Goal: Task Accomplishment & Management: Manage account settings

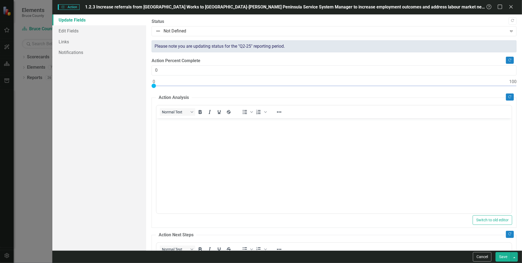
scroll to position [178, 0]
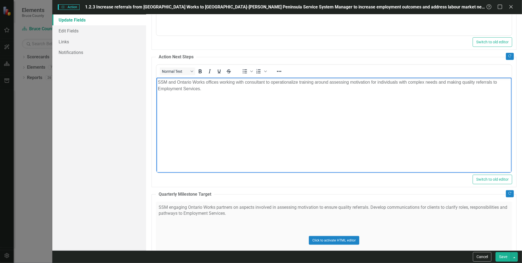
click at [29, 137] on div "Actions Action 1.2.3 Increase referrals from [GEOGRAPHIC_DATA] Works to [GEOGRA…" at bounding box center [261, 131] width 522 height 263
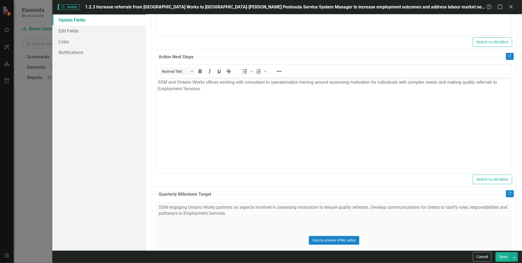
click at [114, 241] on div "Update Fields Edit Fields Links Notifications" at bounding box center [99, 132] width 94 height 236
click at [36, 150] on div "Actions Action 1.2.3 Increase referrals from [GEOGRAPHIC_DATA] Works to [GEOGRA…" at bounding box center [261, 131] width 522 height 263
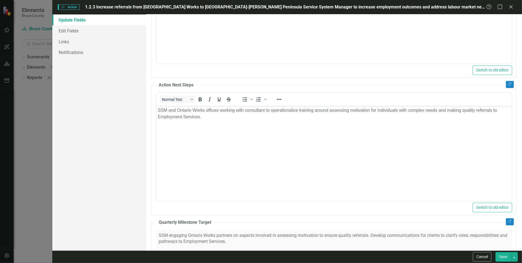
scroll to position [96, 0]
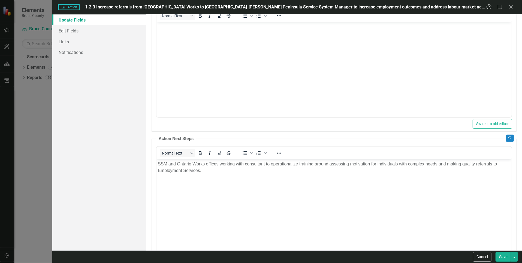
click at [249, 189] on body "SSM and Ontario Works offices working with consultant to operationalize trainin…" at bounding box center [333, 200] width 355 height 82
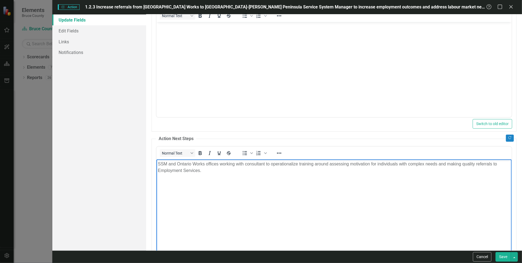
drag, startPoint x: 155, startPoint y: 170, endPoint x: 301, endPoint y: 326, distance: 213.4
click at [156, 159] on html "SSM and Ontario Works offices working with consultant to operationalize trainin…" at bounding box center [333, 200] width 355 height 82
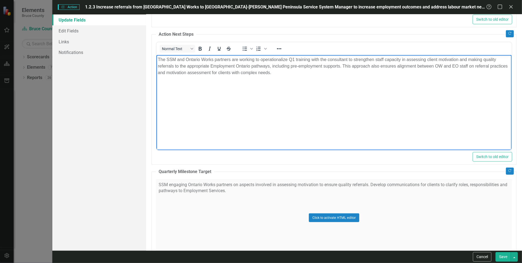
scroll to position [232, 0]
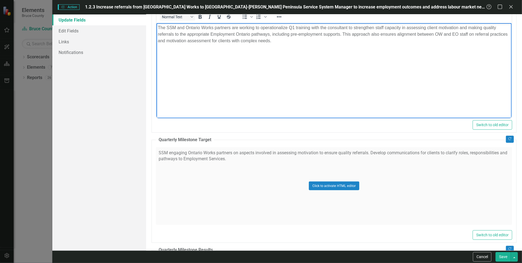
click at [276, 160] on div "Click to activate HTML editor" at bounding box center [334, 186] width 356 height 78
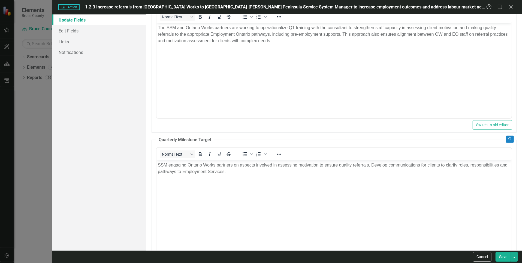
scroll to position [0, 0]
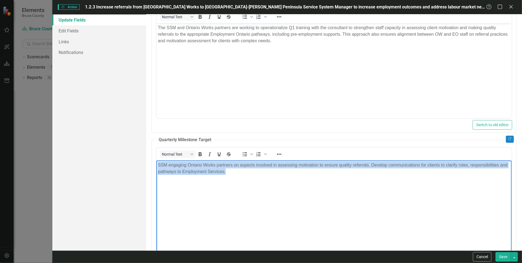
drag, startPoint x: 239, startPoint y: 174, endPoint x: 148, endPoint y: 167, distance: 90.7
click at [156, 167] on html "SSM engaging Ontario Works partners on aspects involved in assessing motivation…" at bounding box center [333, 201] width 355 height 82
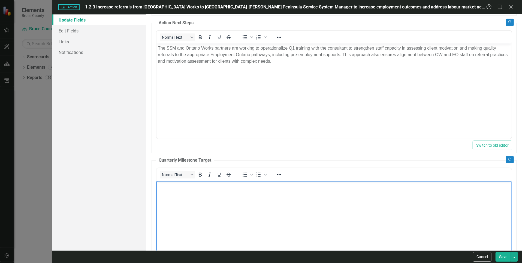
scroll to position [232, 0]
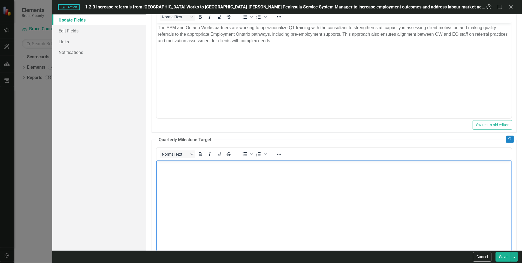
click at [191, 180] on body "Rich Text Area. Press ALT-0 for help." at bounding box center [333, 201] width 355 height 82
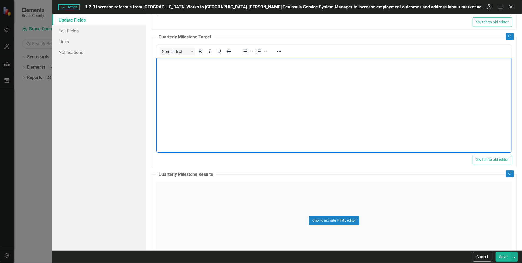
scroll to position [341, 0]
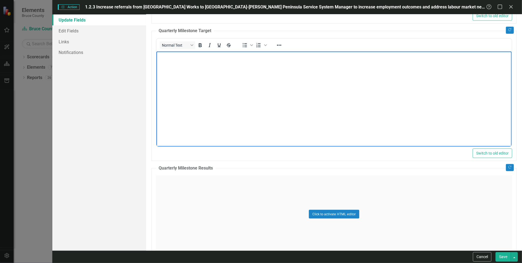
click at [241, 89] on body "Rich Text Area. Press ALT-0 for help." at bounding box center [333, 92] width 355 height 82
click at [281, 44] on icon "Reveal or hide additional toolbar items" at bounding box center [279, 45] width 7 height 7
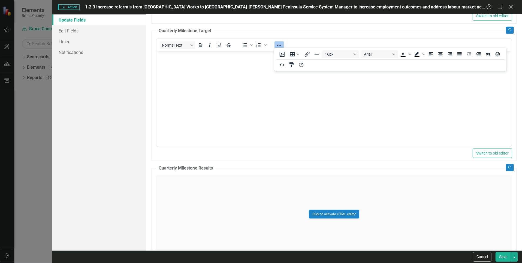
click at [214, 65] on body "Rich Text Area. Press ALT-0 for help." at bounding box center [333, 92] width 355 height 82
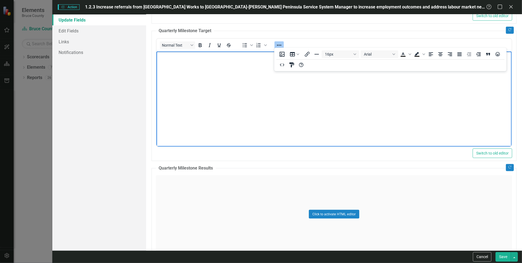
click at [260, 199] on div "Click to activate HTML editor" at bounding box center [334, 214] width 356 height 78
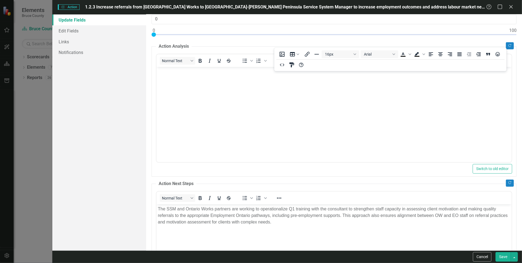
scroll to position [55, 0]
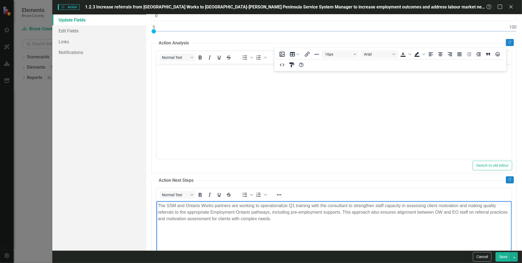
click at [255, 205] on p "The SSM and Ontario Works partners are working to operationalize Q1 training wi…" at bounding box center [334, 212] width 352 height 20
drag, startPoint x: 343, startPoint y: 206, endPoint x: 384, endPoint y: 208, distance: 41.8
click at [384, 208] on p "The SSM and Ontario Works partners are working with consultant to operationaliz…" at bounding box center [334, 212] width 352 height 20
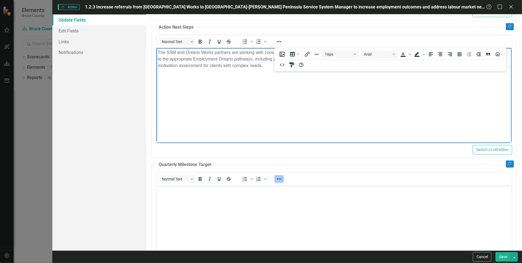
scroll to position [164, 0]
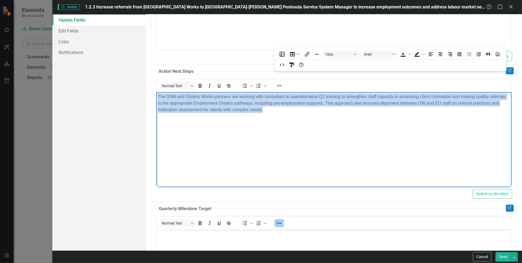
drag, startPoint x: 158, startPoint y: 95, endPoint x: 299, endPoint y: 108, distance: 141.5
click at [299, 108] on p "The SSM and Ontario Works partners are working with consultant to operationaliz…" at bounding box center [334, 103] width 352 height 20
copy p "The SSM and Ontario Works partners are working with consultant to operationaliz…"
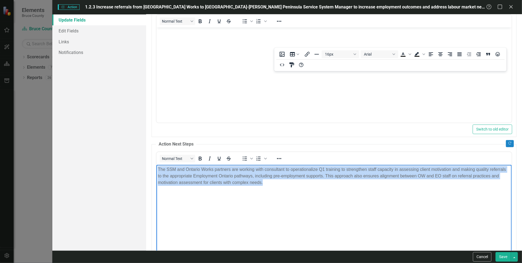
scroll to position [27, 0]
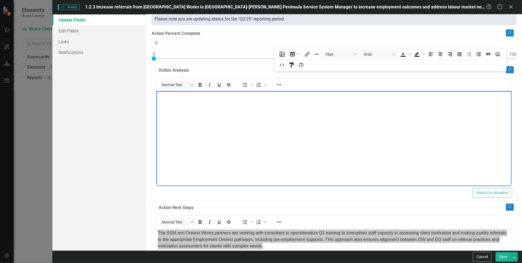
click at [214, 133] on body "Rich Text Area. Press ALT-0 for help." at bounding box center [333, 132] width 355 height 82
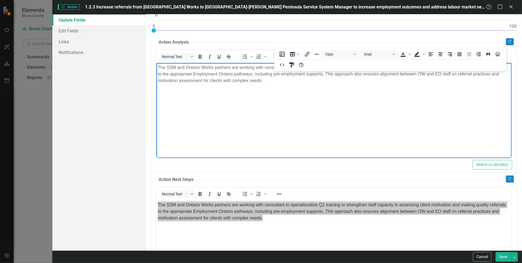
scroll to position [82, 0]
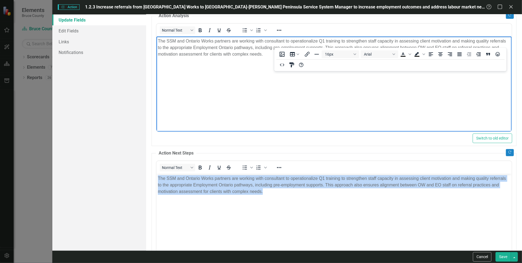
click at [267, 197] on body "The SSM and Ontario Works partners are working with consultant to operationaliz…" at bounding box center [333, 215] width 355 height 82
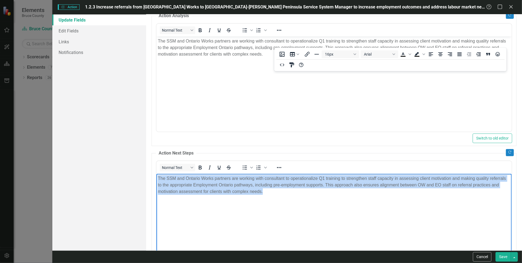
drag, startPoint x: 265, startPoint y: 195, endPoint x: 297, endPoint y: 354, distance: 162.5
click at [156, 181] on html "The SSM and Ontario Works partners are working with consultant to operationaliz…" at bounding box center [333, 215] width 355 height 82
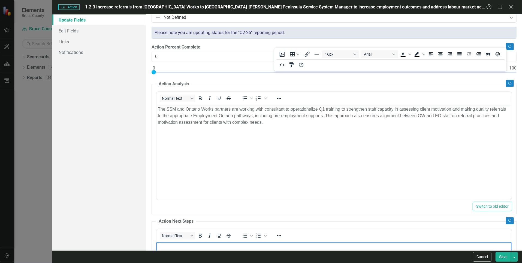
scroll to position [0, 0]
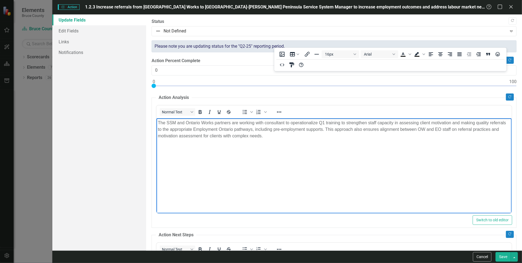
drag, startPoint x: 326, startPoint y: 131, endPoint x: 334, endPoint y: 130, distance: 7.1
click at [344, 140] on body "The SSM and Ontario Works partners are working with consultant to operationaliz…" at bounding box center [333, 159] width 355 height 82
drag, startPoint x: 326, startPoint y: 129, endPoint x: 344, endPoint y: 140, distance: 20.5
click at [344, 140] on body "The SSM and Ontario Works partners are working with consultant to operationaliz…" at bounding box center [333, 159] width 355 height 82
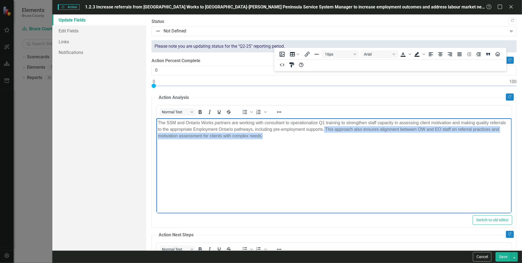
drag, startPoint x: 325, startPoint y: 129, endPoint x: 332, endPoint y: 138, distance: 11.8
click at [332, 138] on p "The SSM and Ontario Works partners are working with consultant to operationaliz…" at bounding box center [334, 129] width 352 height 20
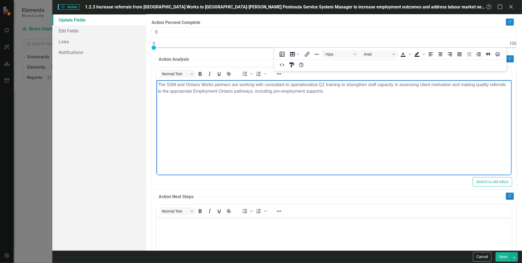
scroll to position [82, 0]
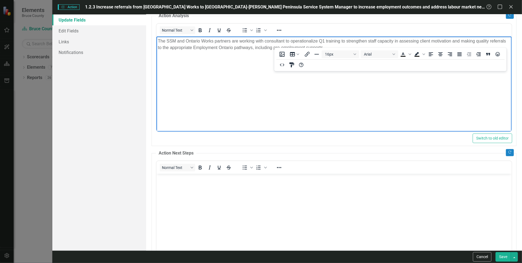
click at [192, 194] on body "Rich Text Area. Press ALT-0 for help." at bounding box center [333, 215] width 355 height 82
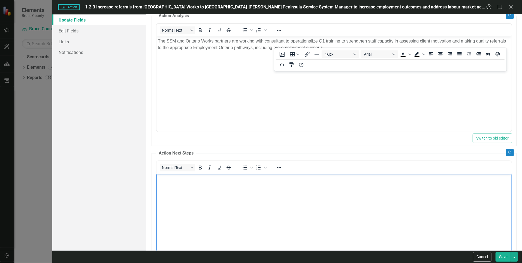
drag, startPoint x: 197, startPoint y: 193, endPoint x: 235, endPoint y: 241, distance: 60.9
click at [235, 241] on body "Rich Text Area. Press ALT-0 for help." at bounding box center [333, 215] width 355 height 82
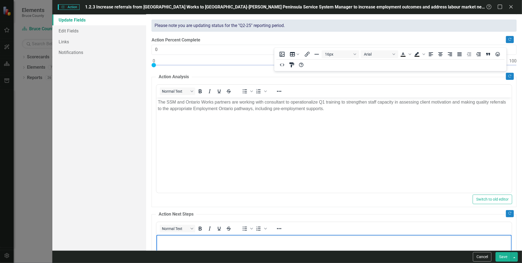
scroll to position [0, 0]
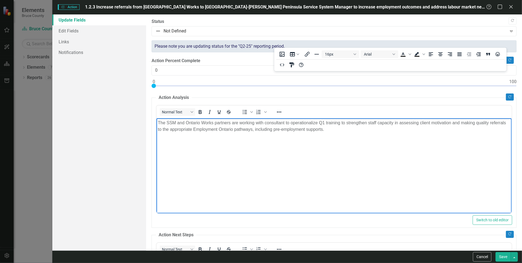
click at [345, 185] on body "The SSM and Ontario Works partners are working with consultant to operationaliz…" at bounding box center [333, 159] width 355 height 82
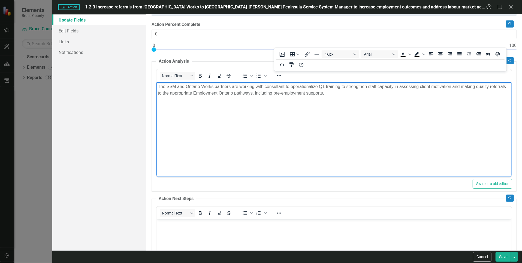
scroll to position [27, 0]
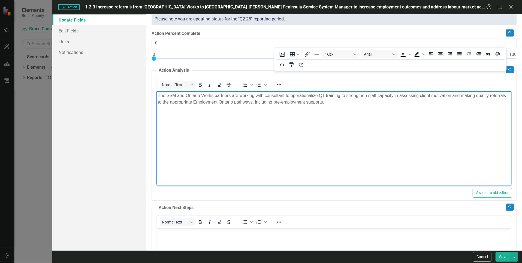
drag, startPoint x: 338, startPoint y: 246, endPoint x: 184, endPoint y: 241, distance: 153.8
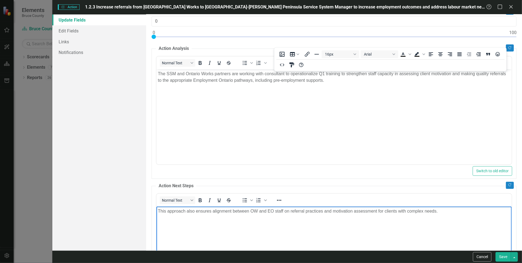
scroll to position [82, 0]
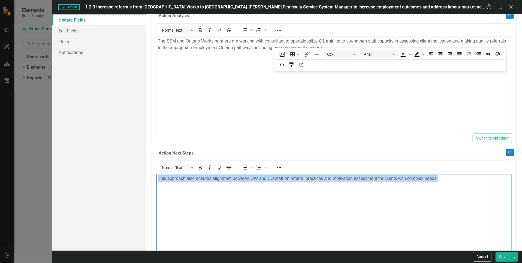
drag, startPoint x: 441, startPoint y: 181, endPoint x: 298, endPoint y: 364, distance: 232.6
click at [156, 184] on html "This approach also ensures alignment between OW and EO staff on referral practi…" at bounding box center [333, 215] width 355 height 82
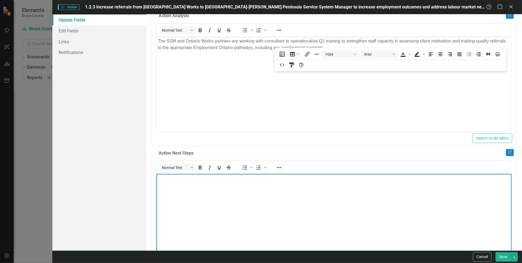
click at [225, 205] on body "Rich Text Area. Press ALT-0 for help." at bounding box center [333, 215] width 355 height 82
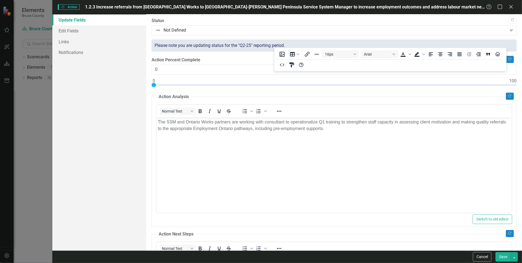
scroll to position [0, 0]
click at [349, 135] on body "The SSM and Ontario Works partners are working with consultant to operationaliz…" at bounding box center [333, 159] width 355 height 82
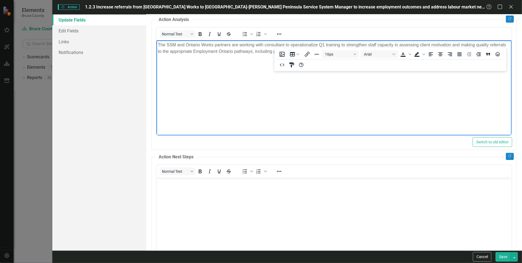
scroll to position [82, 0]
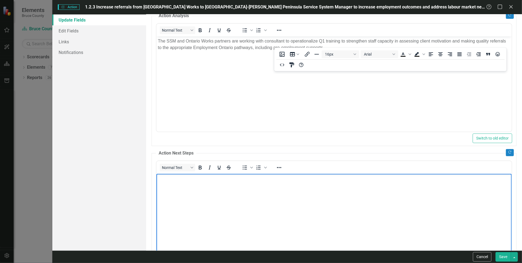
click at [263, 199] on body "Rich Text Area. Press ALT-0 for help." at bounding box center [333, 215] width 355 height 82
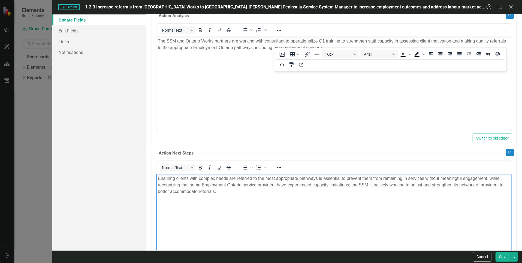
drag, startPoint x: 211, startPoint y: 195, endPoint x: 220, endPoint y: 193, distance: 9.2
click at [220, 193] on p "Ensuring clients with complex needs are referred to the most appropriate pathwa…" at bounding box center [334, 185] width 352 height 20
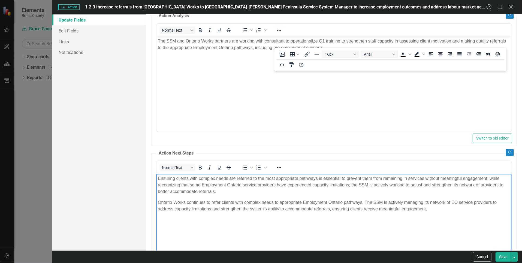
click at [187, 201] on p "Ontario Works continues to refer clients with complex needs to appropriate Empl…" at bounding box center [334, 205] width 352 height 13
drag, startPoint x: 210, startPoint y: 203, endPoint x: 216, endPoint y: 204, distance: 6.1
click at [213, 203] on p "Ontario Works will continues to refer clients with complex needs to appropriate…" at bounding box center [334, 205] width 352 height 13
click at [395, 204] on p "Ontario Works will continue to assess and to refer clients with complex needs t…" at bounding box center [334, 205] width 352 height 13
click at [487, 202] on p "Ontario Works will continue to assess and to refer clients with complex needs t…" at bounding box center [334, 205] width 352 height 13
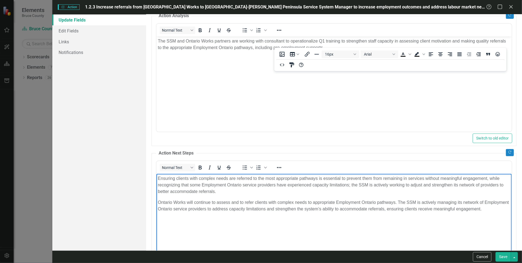
click at [188, 212] on p "Ontario Works will continue to assess and to refer clients with complex needs t…" at bounding box center [334, 205] width 352 height 13
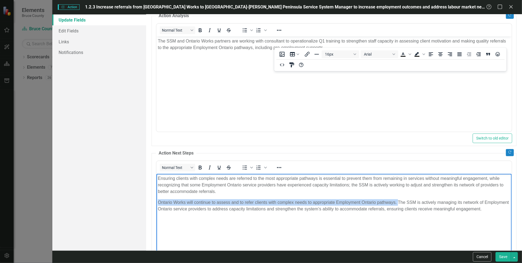
drag, startPoint x: 158, startPoint y: 201, endPoint x: 398, endPoint y: 200, distance: 239.5
click at [398, 200] on p "Ontario Works will continue to assess and to refer clients with complex needs t…" at bounding box center [334, 205] width 352 height 13
copy p "Ontario Works will continue to assess and to refer clients with complex needs t…"
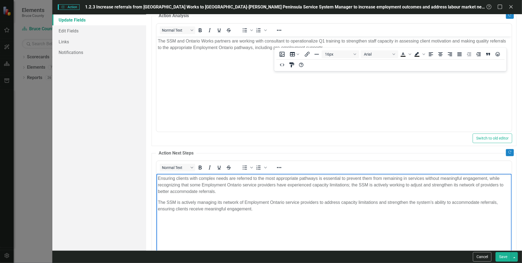
click at [264, 208] on p "The SSM is actively managing its network of Employment Ontario service provider…" at bounding box center [334, 205] width 352 height 13
drag, startPoint x: 267, startPoint y: 208, endPoint x: 325, endPoint y: 224, distance: 60.4
click at [327, 225] on body "Ensuring clients with complex needs are referred to the most appropriate pathwa…" at bounding box center [333, 215] width 355 height 82
click at [314, 208] on p "The SSM is actively managing its network of Employment Ontario service provider…" at bounding box center [334, 205] width 352 height 13
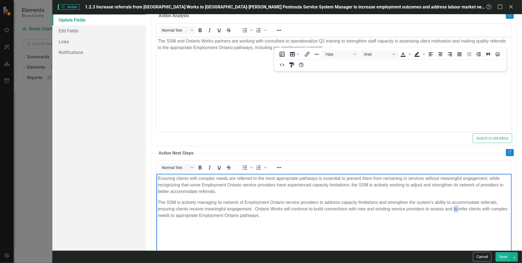
drag, startPoint x: 454, startPoint y: 208, endPoint x: 458, endPoint y: 210, distance: 4.1
click at [458, 210] on p "The SSM is actively managing its network of Employment Ontario service provider…" at bounding box center [334, 209] width 352 height 20
click at [250, 214] on p "The SSM is actively managing its network of Employment Ontario service provider…" at bounding box center [334, 209] width 352 height 20
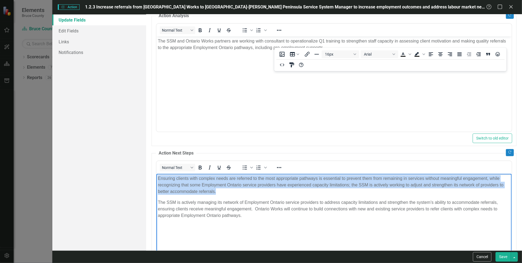
drag, startPoint x: 216, startPoint y: 192, endPoint x: 306, endPoint y: 349, distance: 181.7
click at [156, 178] on html "Ensuring clients with complex needs are referred to the most appropriate pathwa…" at bounding box center [333, 215] width 355 height 82
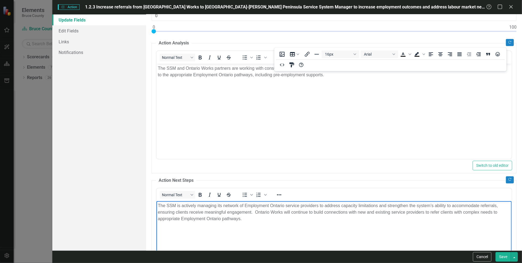
scroll to position [0, 0]
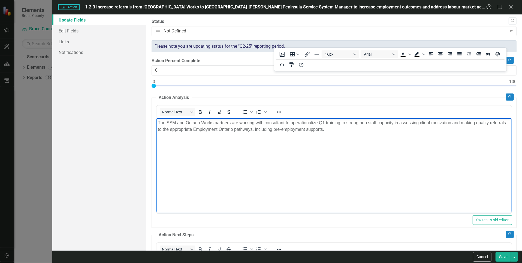
click at [343, 127] on p "The SSM and Ontario Works partners are working with consultant to operationaliz…" at bounding box center [334, 125] width 352 height 13
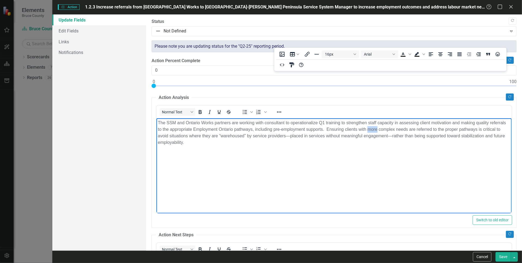
drag, startPoint x: 368, startPoint y: 128, endPoint x: 378, endPoint y: 128, distance: 10.1
click at [378, 128] on p "The SSM and Ontario Works partners are working with consultant to operationaliz…" at bounding box center [334, 132] width 352 height 26
drag, startPoint x: 207, startPoint y: 135, endPoint x: 278, endPoint y: 137, distance: 70.6
click at [278, 137] on p "The SSM and Ontario Works partners are working with consultant to operationaliz…" at bounding box center [334, 132] width 352 height 26
click at [473, 137] on p "The SSM and Ontario Works partners are working with consultant to operationaliz…" at bounding box center [334, 129] width 352 height 20
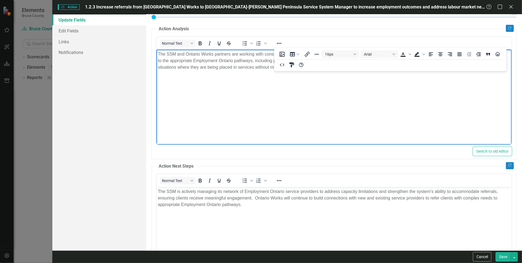
scroll to position [82, 0]
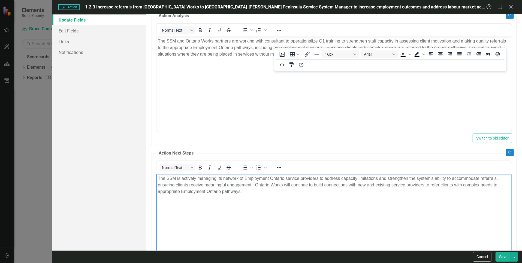
click at [285, 184] on p "The SSM is actively managing its network of Employment Ontario service provider…" at bounding box center [334, 185] width 352 height 20
click at [391, 186] on p "The SSM is actively managing its network of Employment Ontario service provider…" at bounding box center [334, 185] width 352 height 20
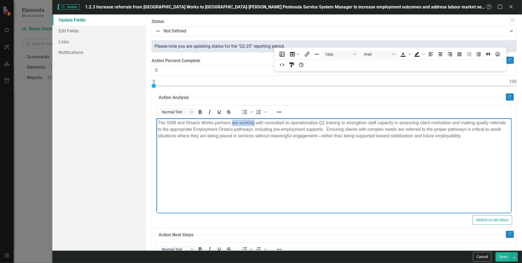
drag, startPoint x: 232, startPoint y: 123, endPoint x: 253, endPoint y: 125, distance: 20.8
click at [253, 125] on p "The SSM and Ontario Works partners are working with consultant to operationaliz…" at bounding box center [334, 129] width 352 height 20
click at [275, 123] on p "The SSM and Ontario Works partners worked with consultant to operationalize Q1 …" at bounding box center [334, 129] width 352 height 20
drag, startPoint x: 280, startPoint y: 123, endPoint x: 333, endPoint y: 122, distance: 53.7
click at [333, 122] on p "The SSM and Ontario Works partners worked with consultants to operationalize Q1…" at bounding box center [334, 129] width 352 height 20
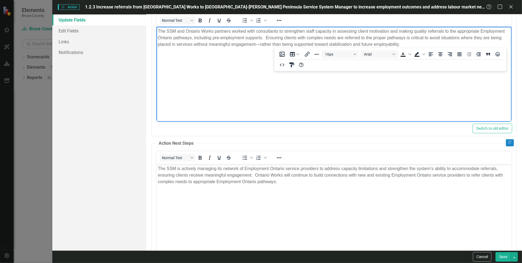
scroll to position [109, 0]
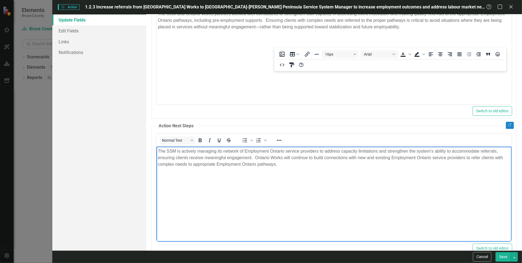
click at [289, 166] on p "The SSM is actively managing its network of Employment Ontario service provider…" at bounding box center [334, 158] width 352 height 20
drag, startPoint x: 280, startPoint y: 165, endPoint x: 287, endPoint y: 165, distance: 7.6
click at [285, 165] on p "The SSM is actively managing its network of Employment Ontario service provider…" at bounding box center [334, 158] width 352 height 20
click at [458, 165] on p "The SSM is actively managing its network of Employment Ontario service provider…" at bounding box center [334, 158] width 352 height 20
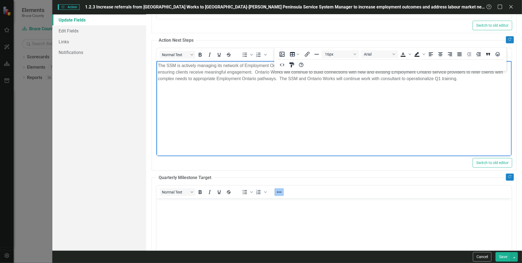
scroll to position [245, 0]
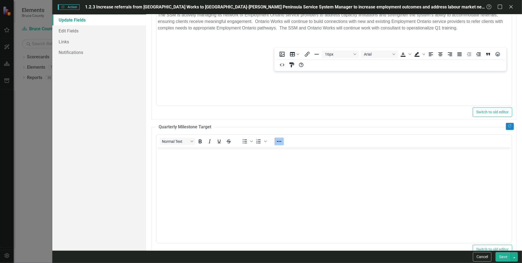
click at [506, 258] on button "Save" at bounding box center [502, 257] width 15 height 10
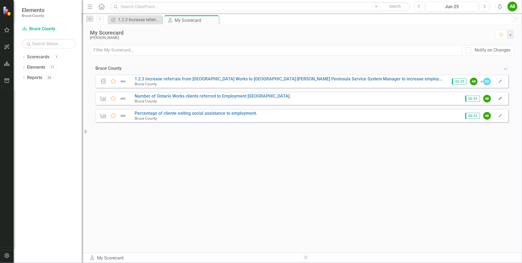
click at [500, 99] on icon "Edit" at bounding box center [500, 98] width 4 height 3
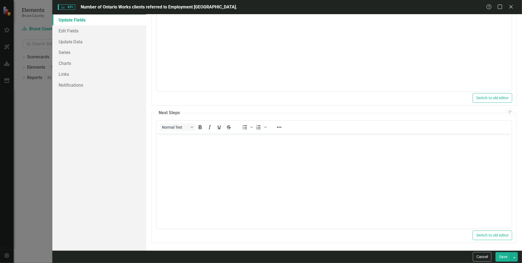
scroll to position [0, 0]
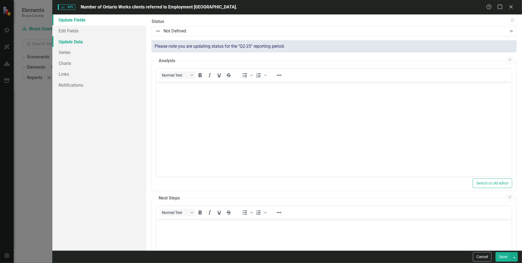
click at [79, 41] on link "Update Data" at bounding box center [99, 41] width 94 height 11
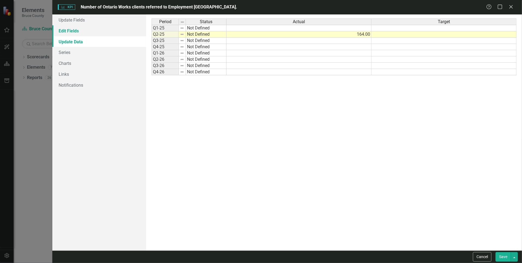
click at [75, 28] on link "Edit Fields" at bounding box center [99, 30] width 94 height 11
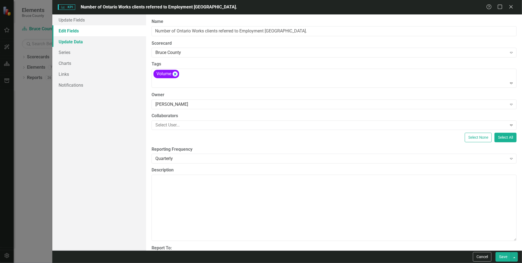
click at [76, 41] on link "Update Data" at bounding box center [99, 41] width 94 height 11
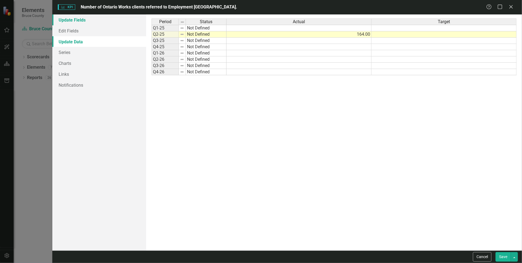
click at [81, 22] on link "Update Fields" at bounding box center [99, 19] width 94 height 11
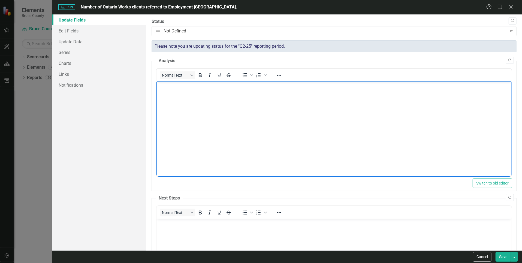
click at [296, 132] on body "Rich Text Area. Press ALT-0 for help." at bounding box center [333, 122] width 355 height 82
click at [257, 107] on body "Rich Text Area. Press ALT-0 for help." at bounding box center [333, 122] width 355 height 82
click at [175, 233] on body "Rich Text Area. Press ALT-0 for help." at bounding box center [333, 260] width 355 height 82
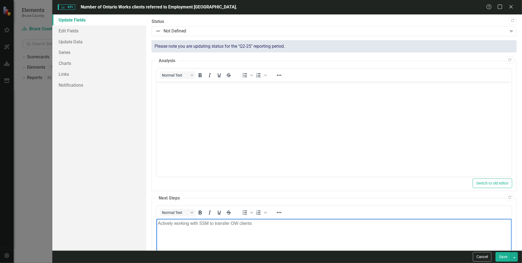
click at [261, 225] on p "Actively working with SSM to transfer OW clients" at bounding box center [334, 223] width 352 height 7
click at [351, 224] on p "Actively working with SSM to transfer OW clients from a service provider exitin…" at bounding box center [334, 223] width 352 height 7
click at [454, 225] on p "Actively working with SSM to transfer OW clients from a service provider exitin…" at bounding box center [334, 223] width 352 height 7
click at [265, 225] on p "Actively working with SSM to transfer OW clients from a service provider exitin…" at bounding box center [334, 223] width 352 height 7
click at [265, 226] on p "Actively working with SSM to transfer OW clients from a service provider exitin…" at bounding box center [334, 223] width 352 height 7
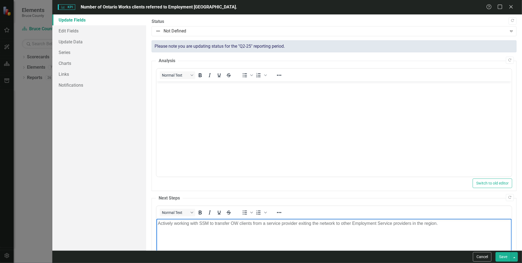
click at [265, 224] on p "Actively working with SSM to transfer OW clients from a service provider exitin…" at bounding box center [334, 223] width 352 height 7
click at [317, 224] on p "Actively working with SSM to transfer OW clients from an existing service provi…" at bounding box center [334, 223] width 352 height 7
click at [408, 224] on p "Actively working with SSM to transfer OW clients from an existing service provi…" at bounding box center [334, 223] width 352 height 7
click at [286, 223] on p "Actively working with SSM to transfer OW clients from an existing service provi…" at bounding box center [334, 223] width 352 height 7
drag, startPoint x: 425, startPoint y: 222, endPoint x: 464, endPoint y: 224, distance: 38.7
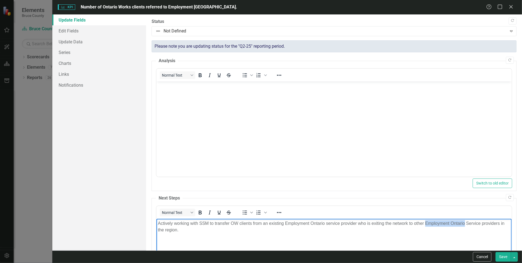
click at [464, 224] on p "Actively working with SSM to transfer OW clients from an existing Employment On…" at bounding box center [334, 226] width 352 height 13
click at [495, 225] on p "Actively working with SSM to transfer OW clients from an existing Employment On…" at bounding box center [334, 223] width 352 height 7
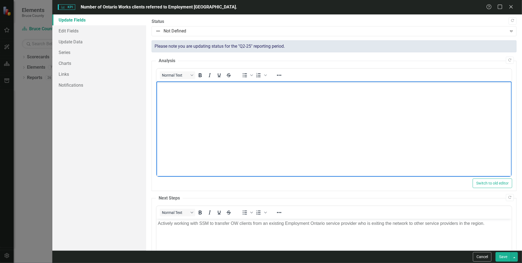
click at [343, 147] on body "Rich Text Area. Press ALT-0 for help." at bounding box center [333, 122] width 355 height 82
click at [233, 223] on p "Actively working with SSM to transfer OW clients from an existing Employment On…" at bounding box center [334, 223] width 352 height 7
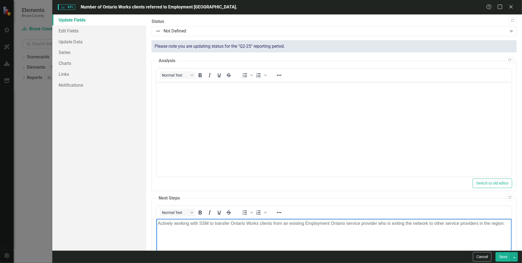
click at [273, 224] on p "Actively working with SSM to transfer Ontario Works clients from an existing Em…" at bounding box center [334, 223] width 352 height 7
click at [215, 236] on body "Actively working with SSM to transfer Ontario Works clients from an existing Em…" at bounding box center [333, 260] width 355 height 82
click at [503, 224] on p "Actively working with SSM to transfer Ontario Works clients from an existing Em…" at bounding box center [334, 223] width 352 height 7
click at [505, 256] on button "Save" at bounding box center [502, 257] width 15 height 10
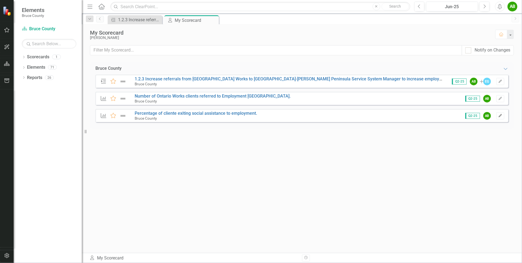
click at [500, 116] on icon "button" at bounding box center [499, 115] width 3 height 3
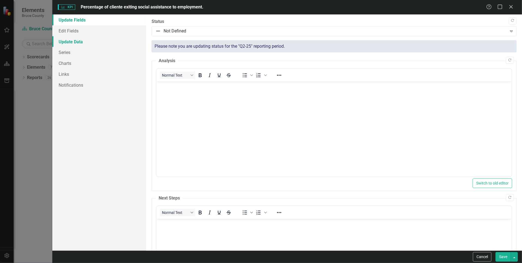
click at [67, 40] on link "Update Data" at bounding box center [99, 41] width 94 height 11
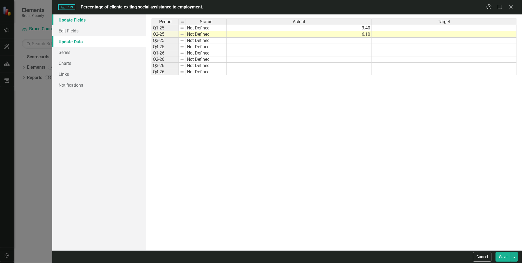
click at [80, 22] on link "Update Fields" at bounding box center [99, 19] width 94 height 11
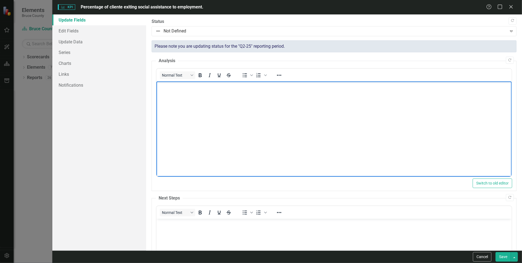
click at [240, 119] on body "Rich Text Area. Press ALT-0 for help." at bounding box center [333, 122] width 355 height 82
click at [287, 87] on p "As at the end of Q2, approximately 6.1 percent of our cumulative" at bounding box center [334, 86] width 352 height 7
click at [370, 88] on p "As at the end of Q2, approximately 6.1 percent of our cumulative Ontario Works …" at bounding box center [334, 86] width 352 height 7
drag, startPoint x: 234, startPoint y: 86, endPoint x: 247, endPoint y: 87, distance: 13.9
click at [247, 87] on p "As at the end of Q2, approximately 6.1 percent of our cumulative Ontario Works …" at bounding box center [334, 86] width 352 height 7
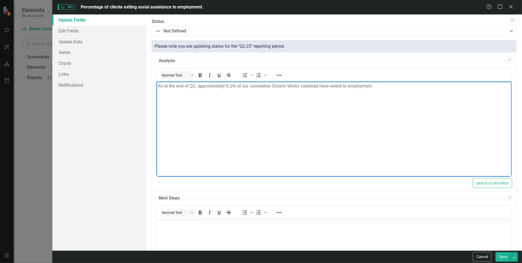
click at [383, 87] on p "As at the end of Q2, approximately 6.1% of our cumulative Ontario Works caseloa…" at bounding box center [334, 86] width 352 height 7
click at [236, 87] on p "As at the end of Q2, approximately 6.1% of our cumulative Ontario Works caseloa…" at bounding box center [334, 86] width 352 height 7
drag, startPoint x: 239, startPoint y: 87, endPoint x: 265, endPoint y: 93, distance: 27.2
click at [265, 93] on body "As at the end of Q2, approximately 6.1% (approximately 55 households) of our cu…" at bounding box center [333, 122] width 355 height 82
drag, startPoint x: 199, startPoint y: 86, endPoint x: 225, endPoint y: 87, distance: 25.9
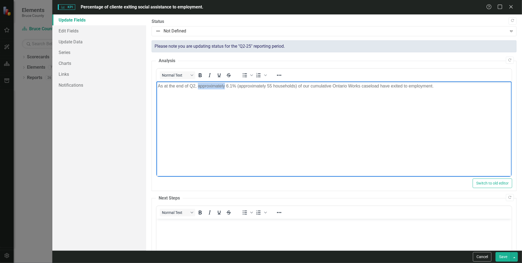
click at [225, 87] on p "As at the end of Q2, approximately 6.1% (approximately 55 households) of our cu…" at bounding box center [334, 86] width 352 height 7
click at [410, 87] on p "As at the end of Q2, 6.1% (approximately 55 households) of our cumulative Ontar…" at bounding box center [334, 86] width 352 height 7
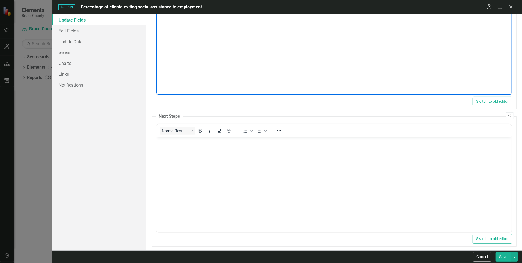
click at [232, 200] on body "Rich Text Area. Press ALT-0 for help." at bounding box center [333, 178] width 355 height 82
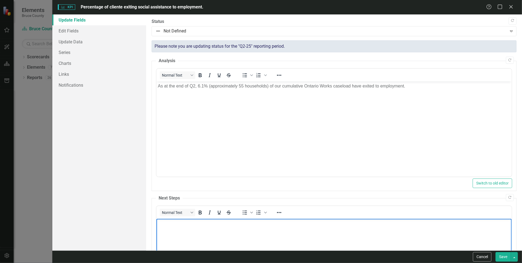
click at [503, 258] on button "Save" at bounding box center [502, 257] width 15 height 10
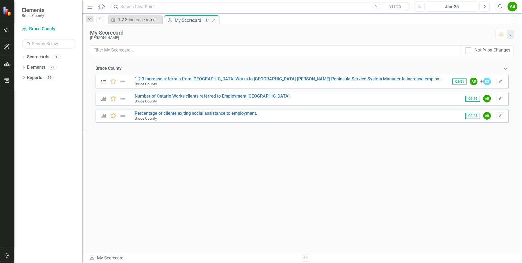
click at [183, 19] on div "My Scorecard" at bounding box center [189, 20] width 29 height 7
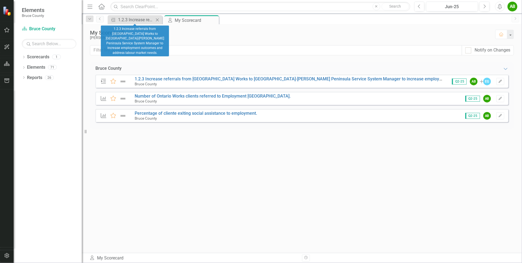
click at [156, 19] on icon at bounding box center [157, 19] width 3 height 3
